Goal: Task Accomplishment & Management: Manage account settings

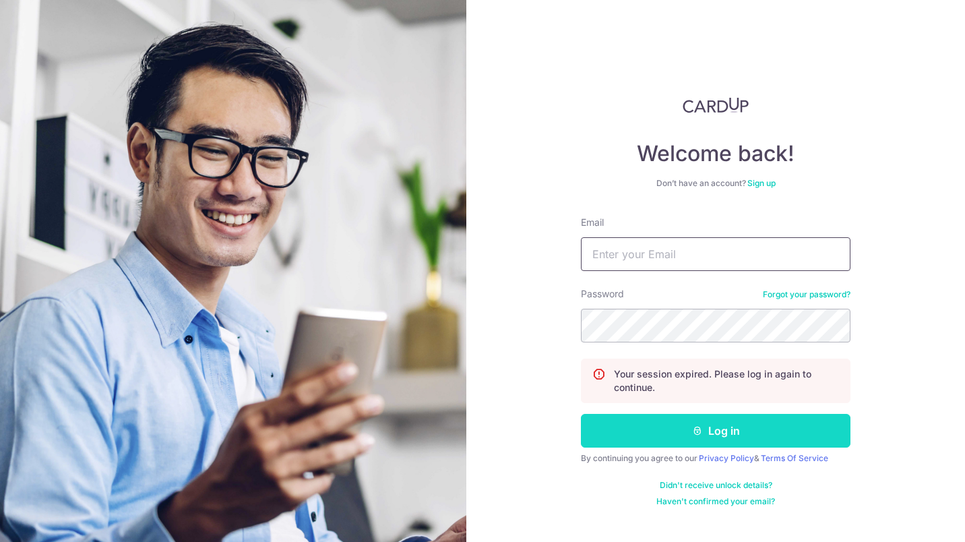
type input "[EMAIL_ADDRESS][DOMAIN_NAME]"
click at [698, 426] on icon "submit" at bounding box center [697, 430] width 11 height 11
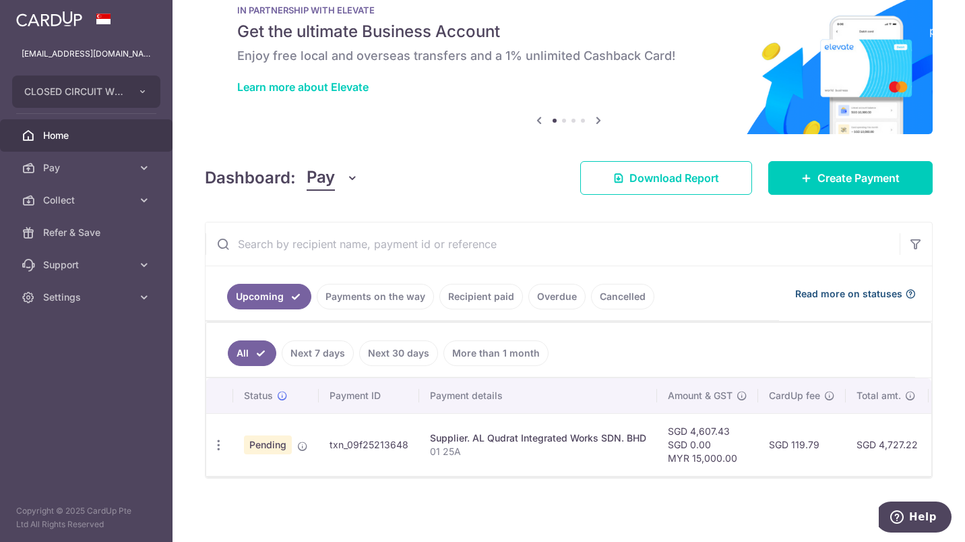
click at [802, 289] on span "Read more on statuses" at bounding box center [848, 293] width 107 height 13
